Goal: Task Accomplishment & Management: Complete application form

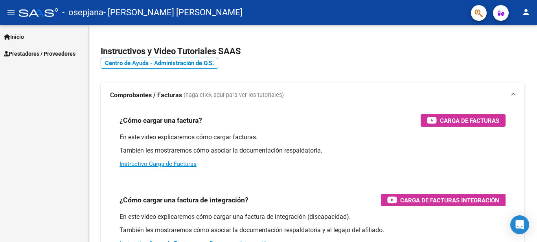
click at [49, 48] on link "Prestadores / Proveedores" at bounding box center [44, 53] width 88 height 17
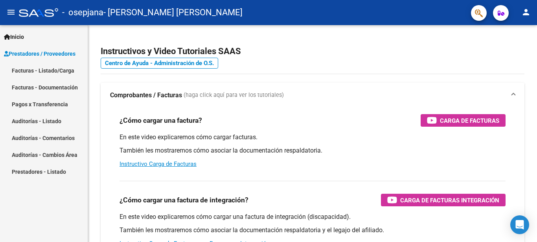
click at [46, 67] on link "Facturas - Listado/Carga" at bounding box center [44, 70] width 88 height 17
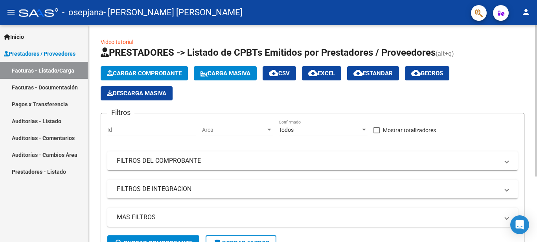
click at [117, 74] on span "Cargar Comprobante" at bounding box center [144, 73] width 75 height 7
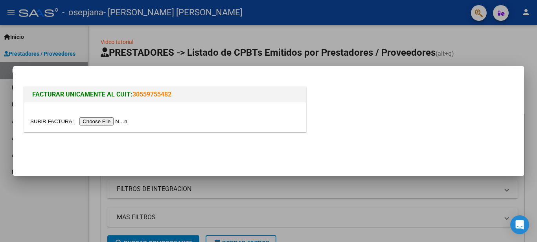
click at [116, 119] on input "file" at bounding box center [79, 122] width 99 height 8
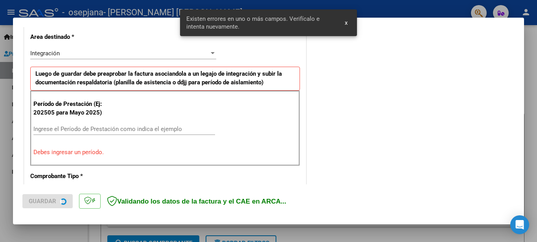
scroll to position [195, 0]
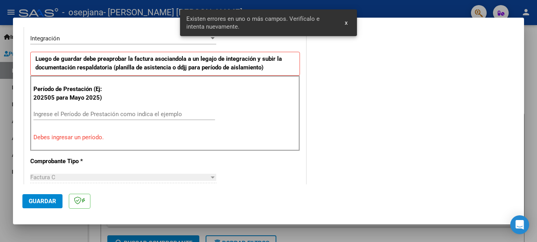
click at [102, 114] on input "Ingrese el Período de Prestación como indica el ejemplo" at bounding box center [124, 114] width 182 height 7
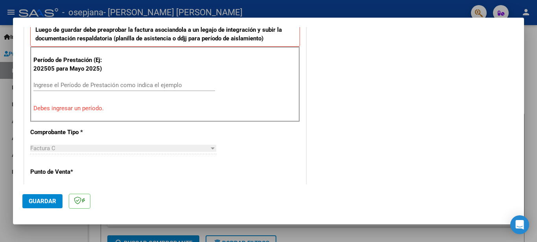
scroll to position [236, 0]
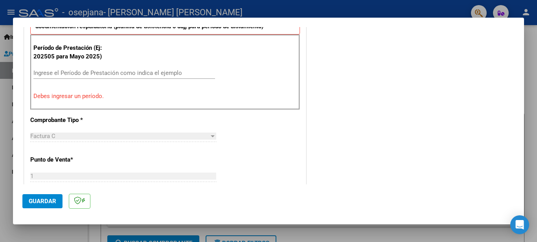
click at [75, 74] on input "Ingrese el Período de Prestación como indica el ejemplo" at bounding box center [124, 73] width 182 height 7
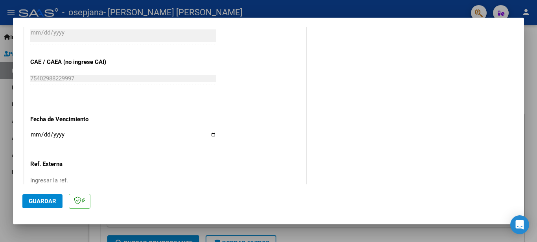
scroll to position [534, 0]
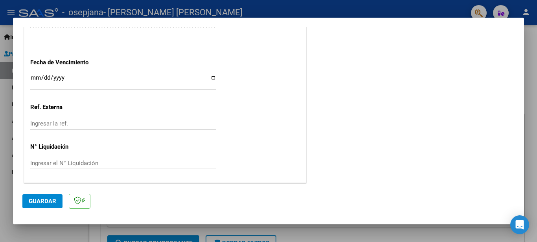
type input "202509"
click at [50, 201] on span "Guardar" at bounding box center [43, 201] width 28 height 7
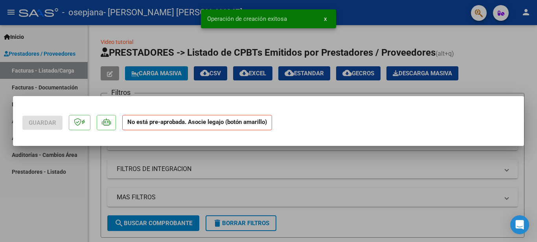
scroll to position [0, 0]
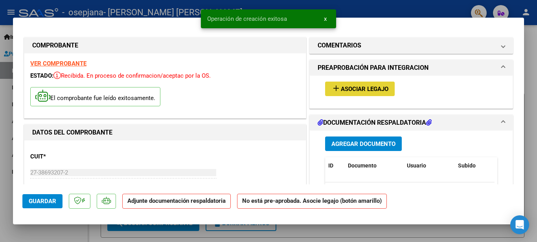
click at [375, 87] on span "Asociar Legajo" at bounding box center [365, 89] width 48 height 7
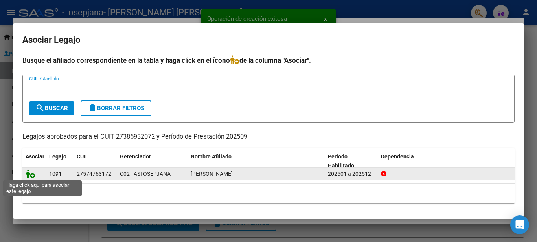
click at [27, 174] on icon at bounding box center [30, 174] width 9 height 9
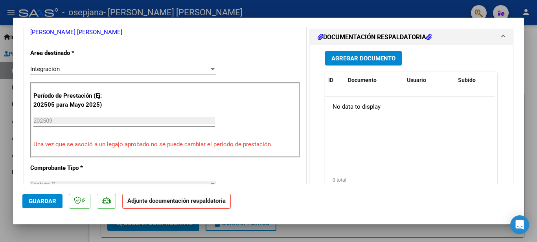
scroll to position [157, 0]
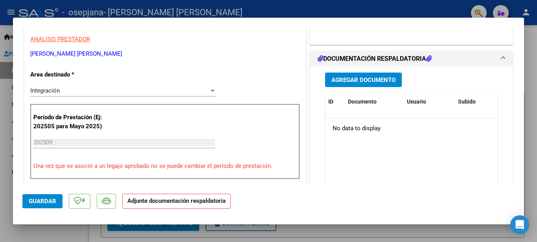
click at [363, 73] on button "Agregar Documento" at bounding box center [363, 80] width 77 height 15
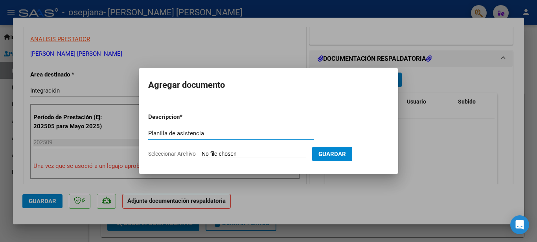
type input "Planilla de asistencia"
click at [216, 154] on input "Seleccionar Archivo" at bounding box center [254, 154] width 104 height 7
type input "C:\fakepath\[PERSON_NAME] 25.pdf"
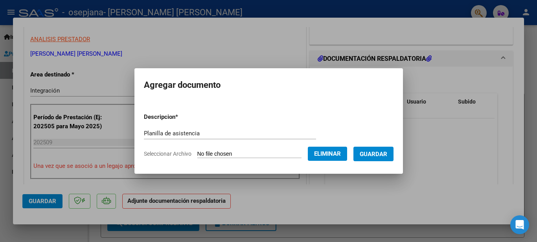
click at [387, 156] on span "Guardar" at bounding box center [374, 154] width 28 height 7
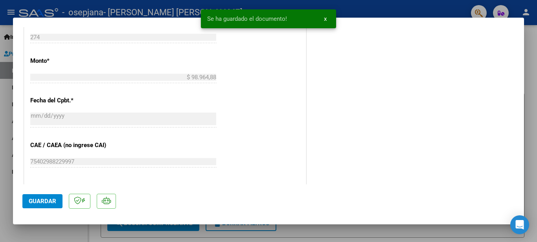
scroll to position [432, 0]
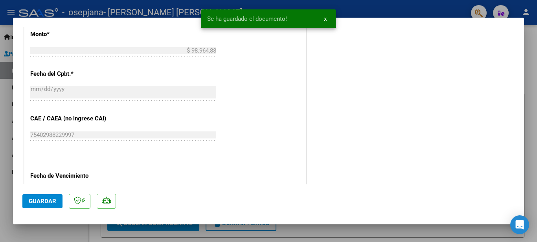
click at [47, 202] on span "Guardar" at bounding box center [43, 201] width 28 height 7
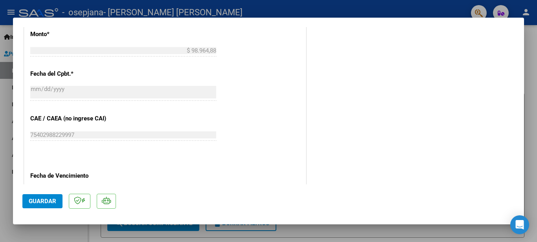
scroll to position [546, 0]
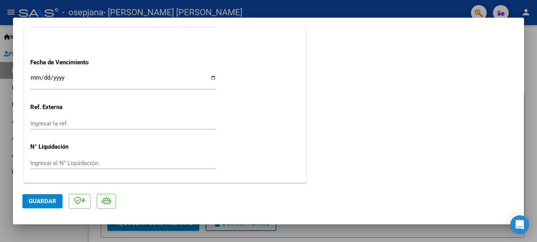
click at [28, 202] on button "Guardar" at bounding box center [42, 202] width 40 height 14
